Goal: Task Accomplishment & Management: Use online tool/utility

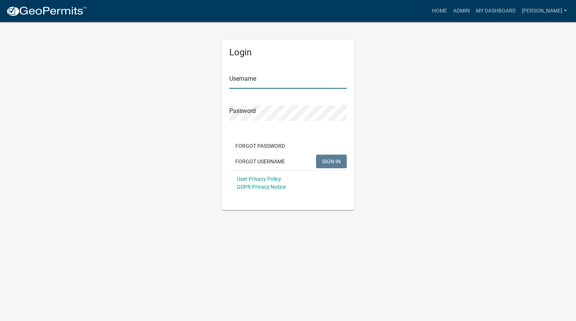
type input "[PERSON_NAME]"
click at [322, 163] on span "SIGN IN" at bounding box center [331, 161] width 19 height 6
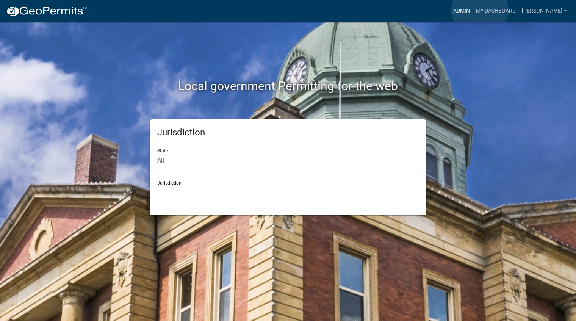
click at [473, 9] on link "Admin" at bounding box center [461, 11] width 23 height 14
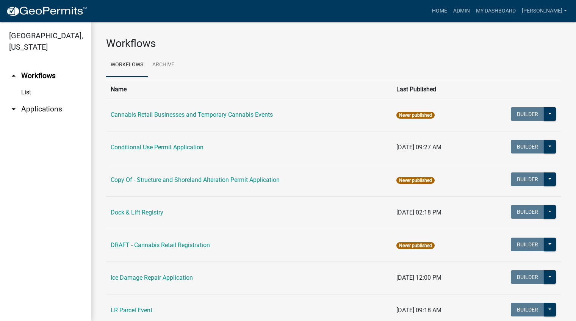
click at [47, 110] on link "arrow_drop_down Applications" at bounding box center [45, 109] width 91 height 18
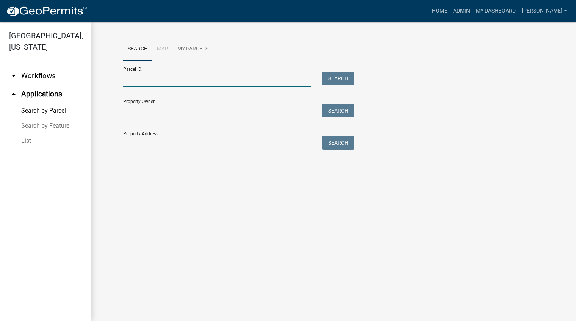
click at [157, 79] on input "Parcel ID:" at bounding box center [217, 80] width 188 height 16
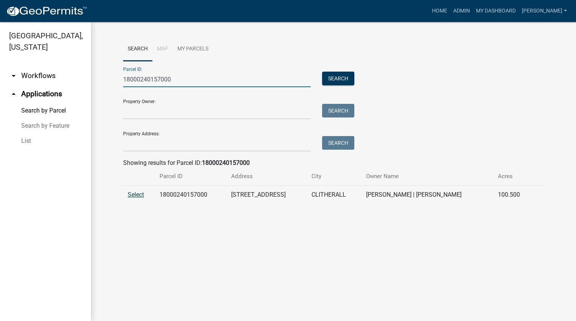
type input "18000240157000"
click at [138, 197] on span "Select" at bounding box center [136, 194] width 16 height 7
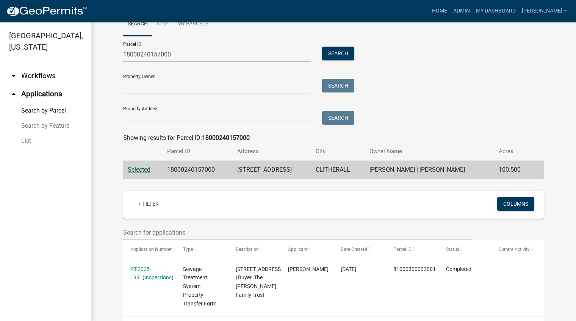
scroll to position [54, 0]
